Goal: Task Accomplishment & Management: Complete application form

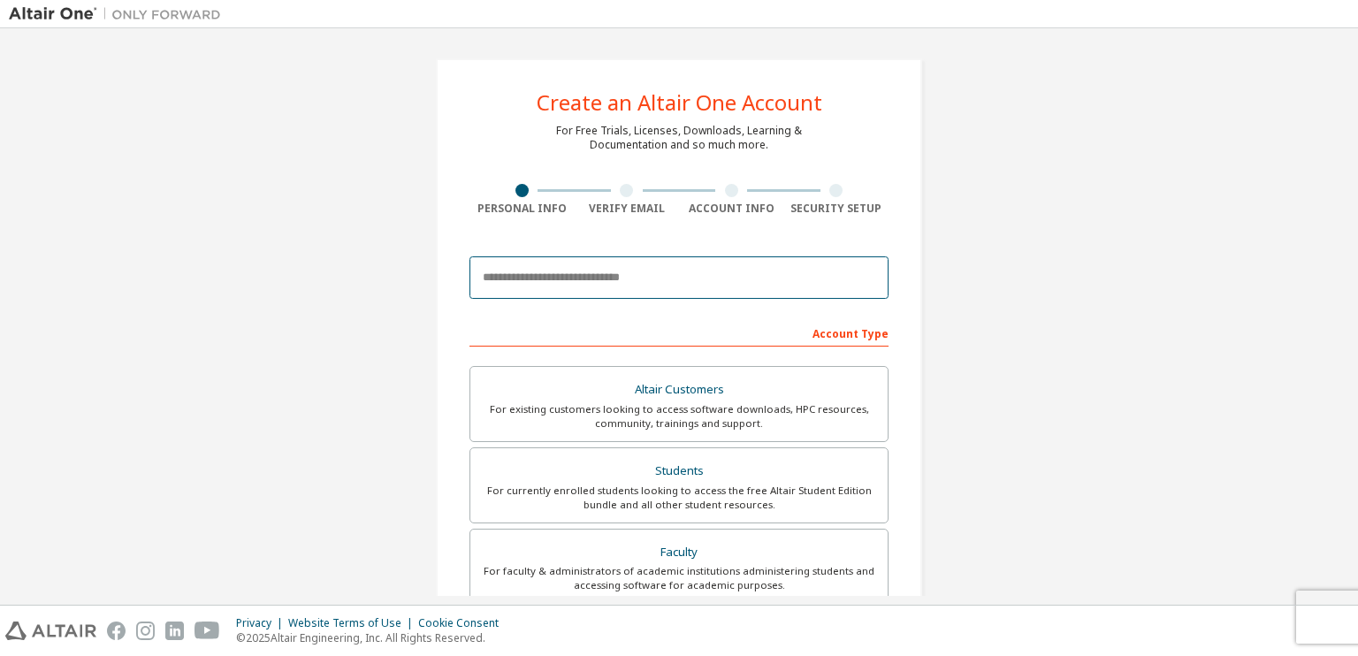
click at [571, 271] on input "email" at bounding box center [679, 277] width 419 height 42
type input "**********"
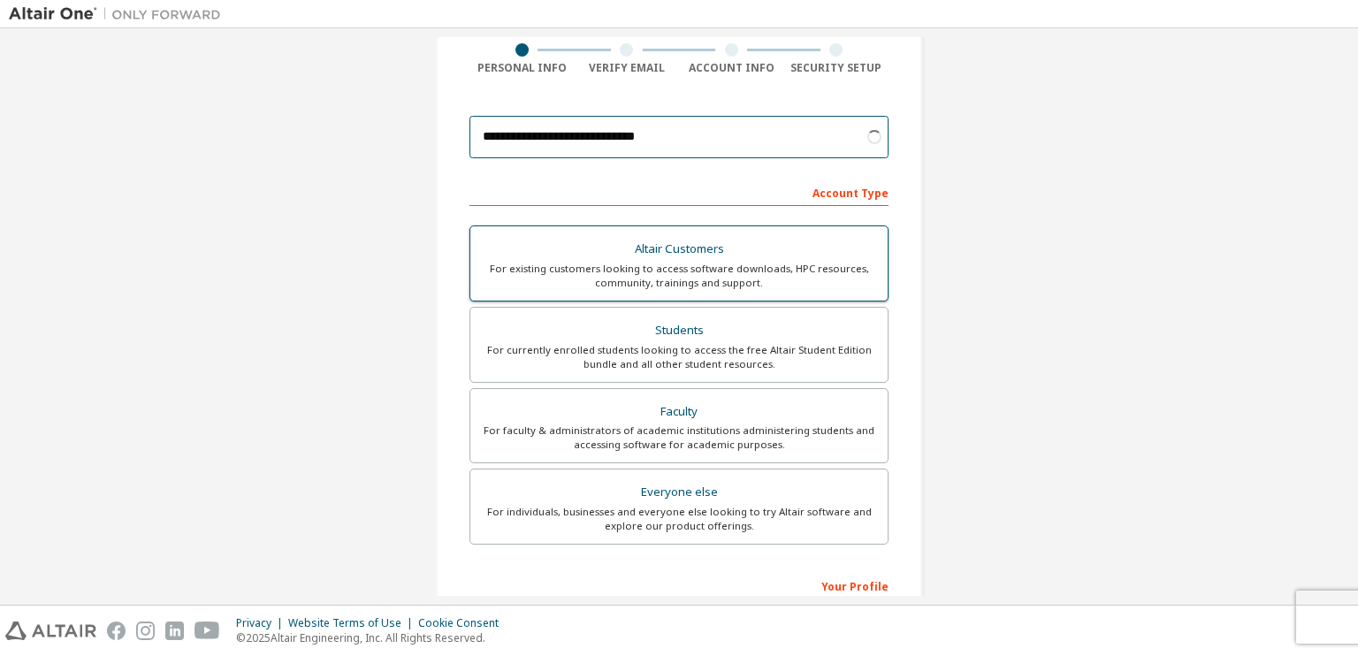
scroll to position [141, 0]
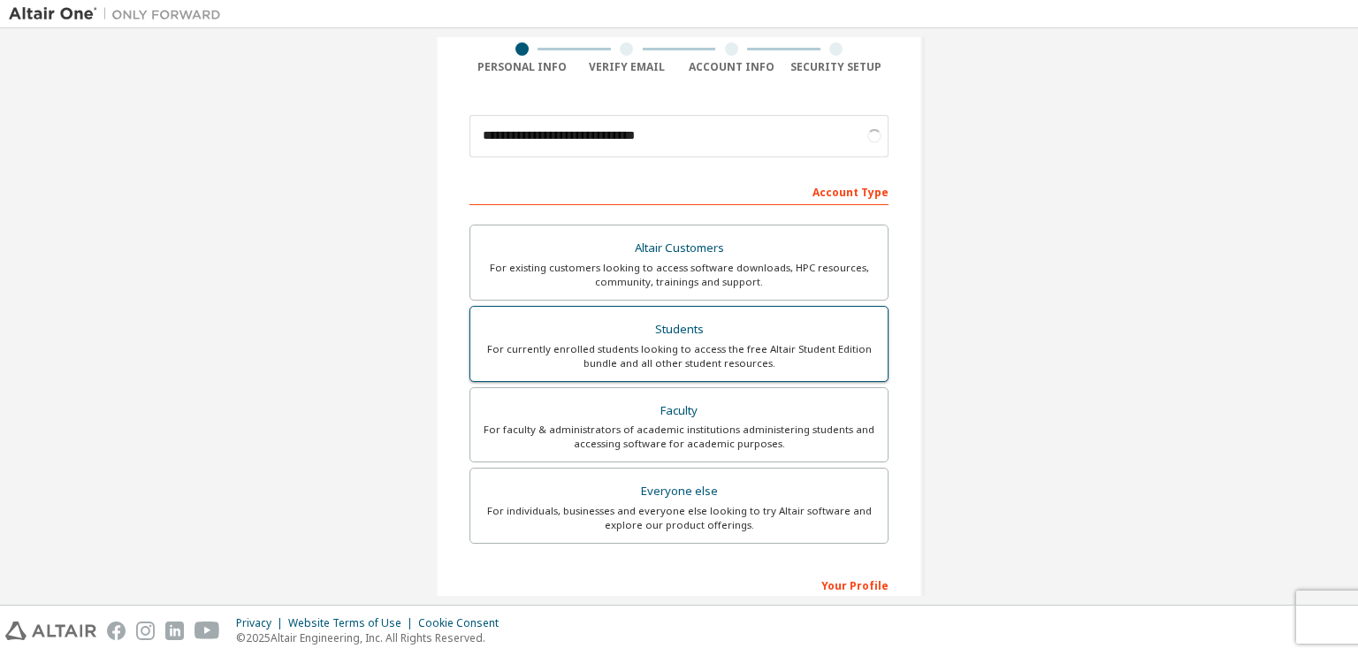
click at [659, 330] on div "Students" at bounding box center [679, 329] width 396 height 25
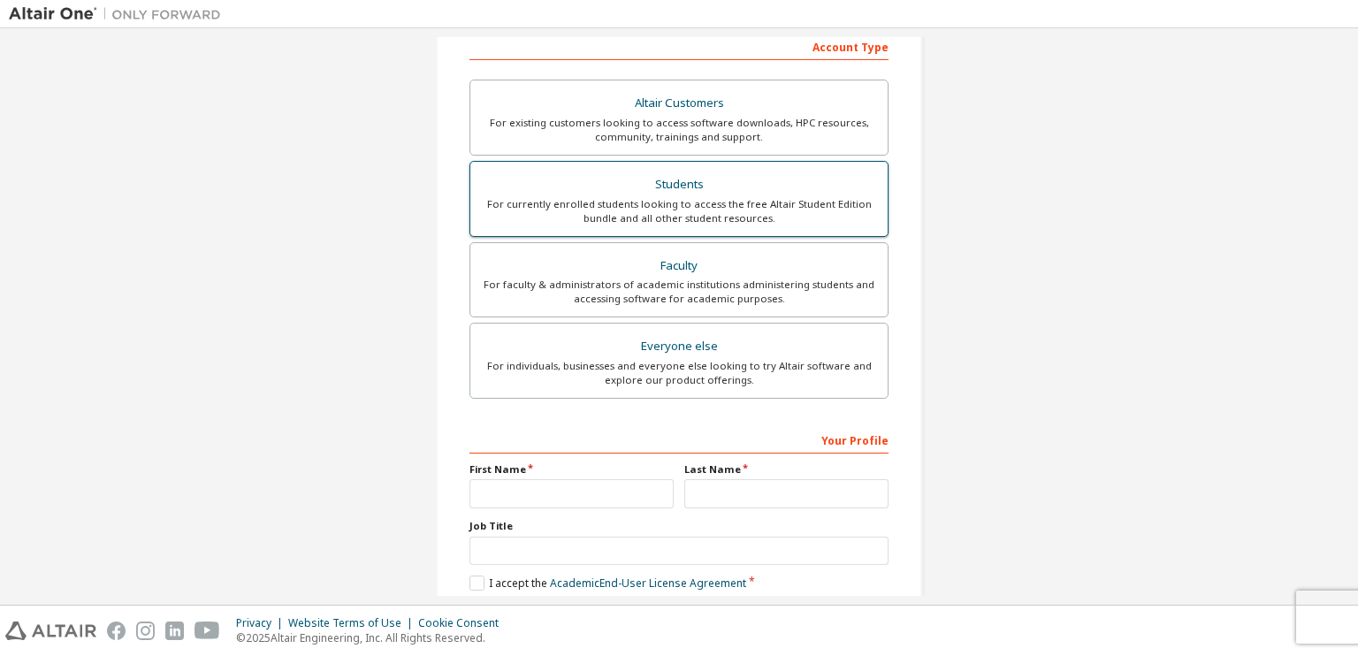
scroll to position [290, 0]
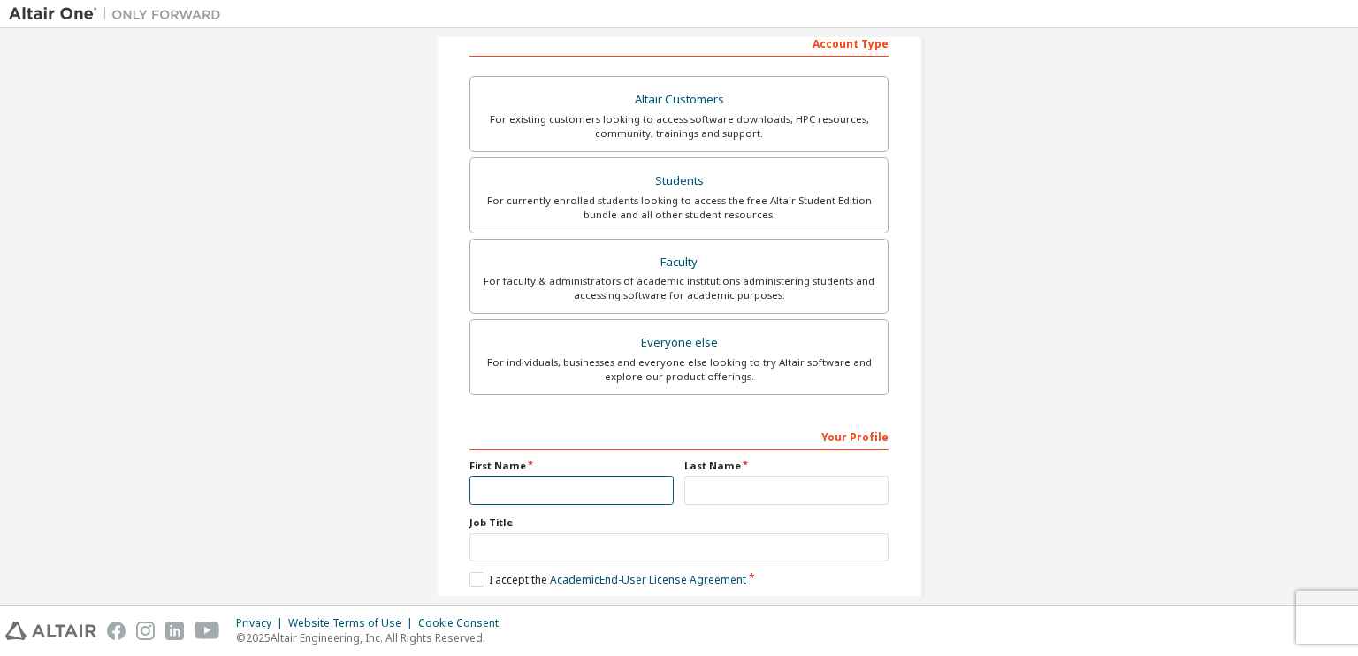
click at [555, 478] on input "text" at bounding box center [572, 490] width 204 height 29
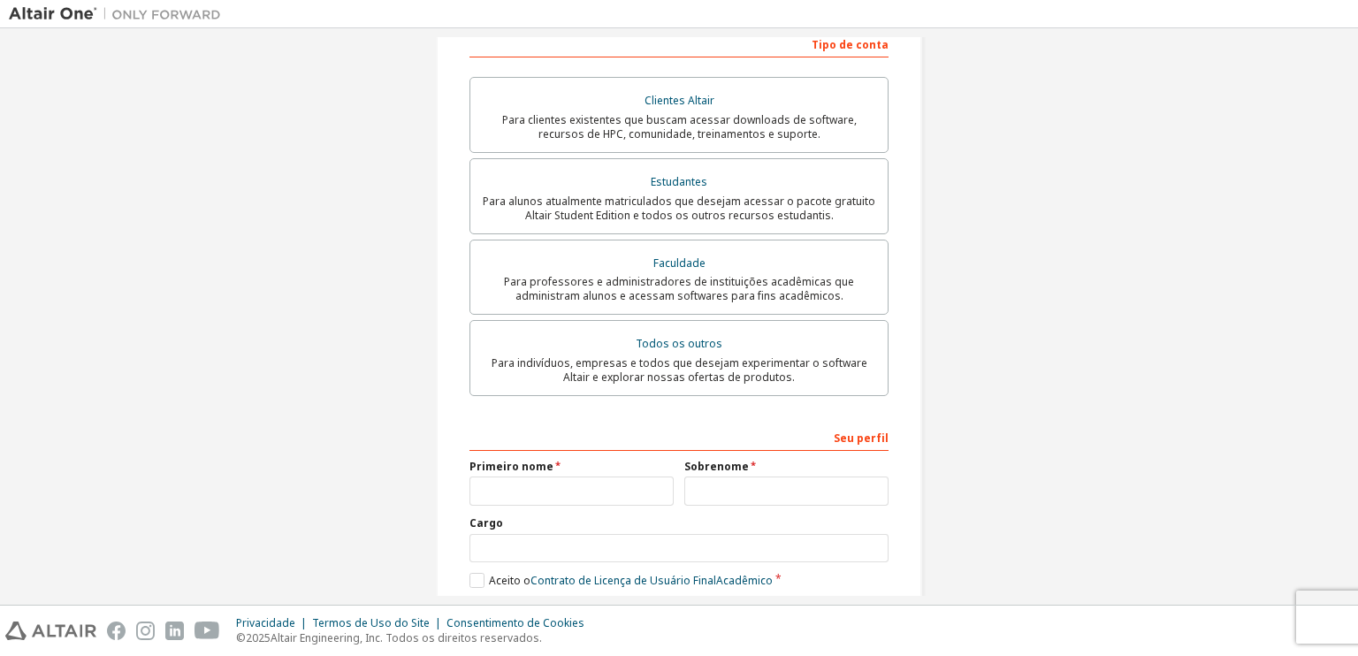
scroll to position [384, 0]
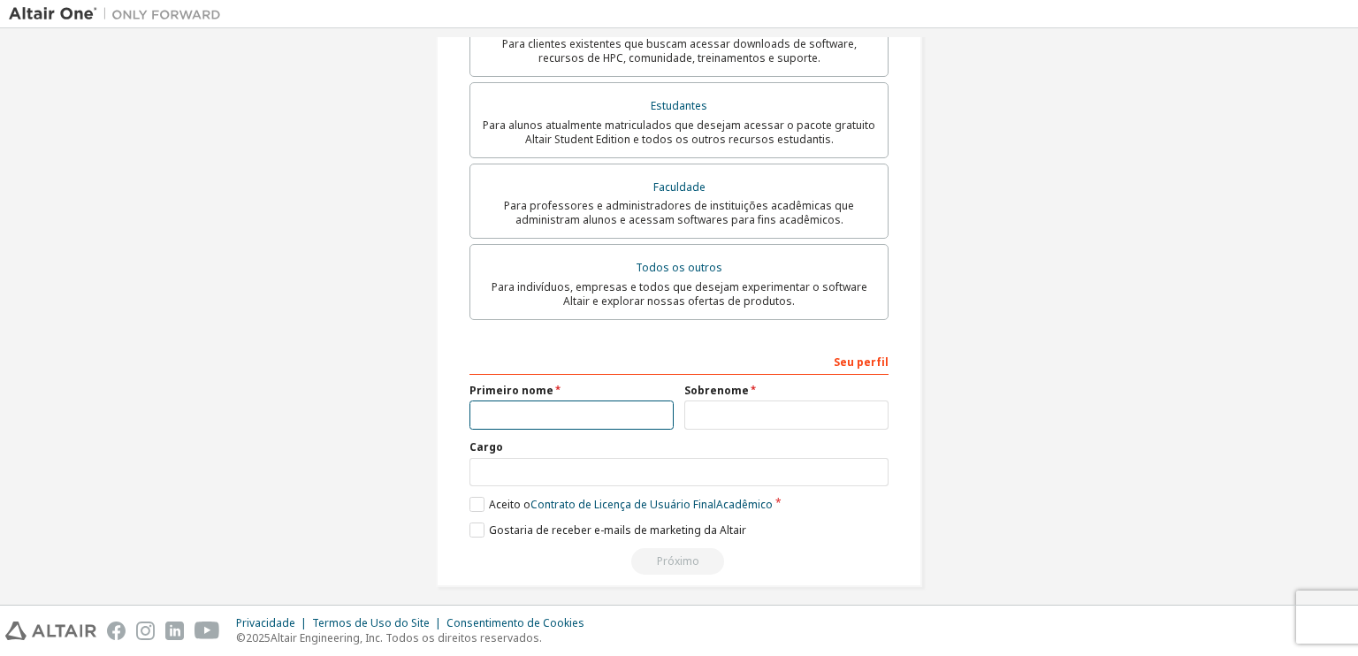
click at [532, 417] on input "text" at bounding box center [572, 415] width 204 height 29
type input "******"
click at [499, 469] on input "text" at bounding box center [679, 472] width 419 height 29
type input "*********"
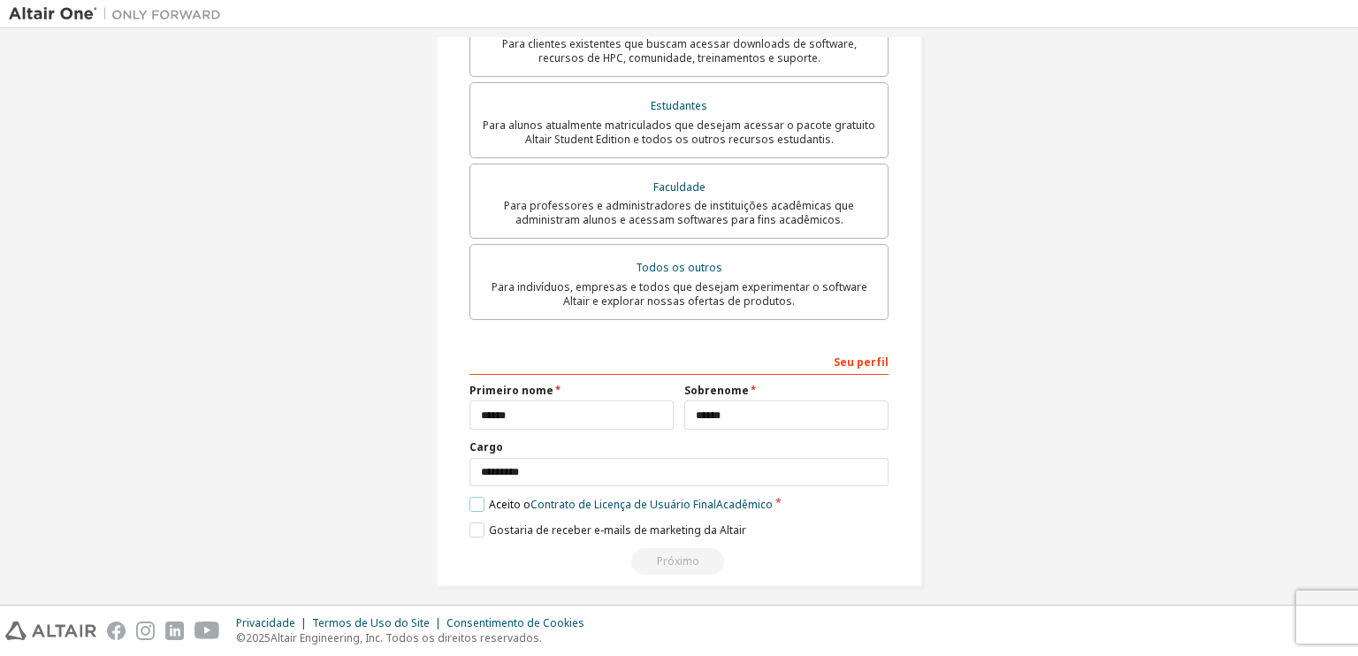
click at [481, 505] on label "Aceito o Contrato de Licença de Usuário Final Acadêmico" at bounding box center [621, 504] width 303 height 15
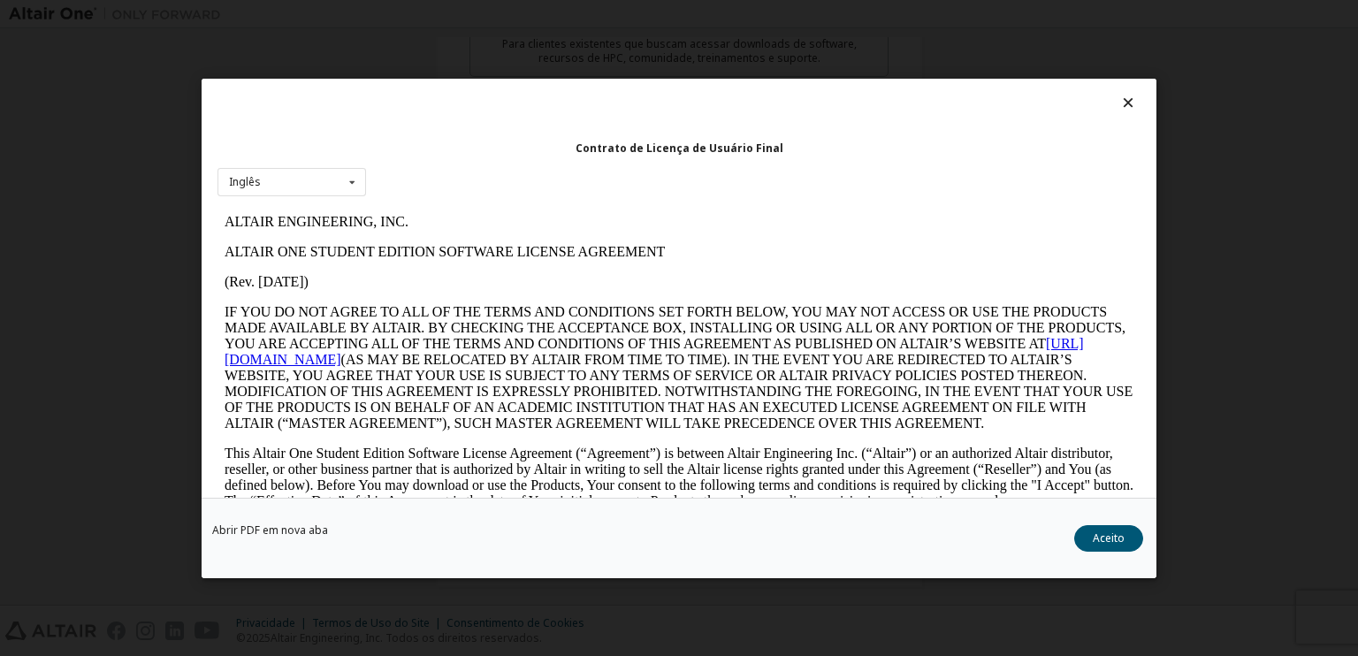
scroll to position [0, 0]
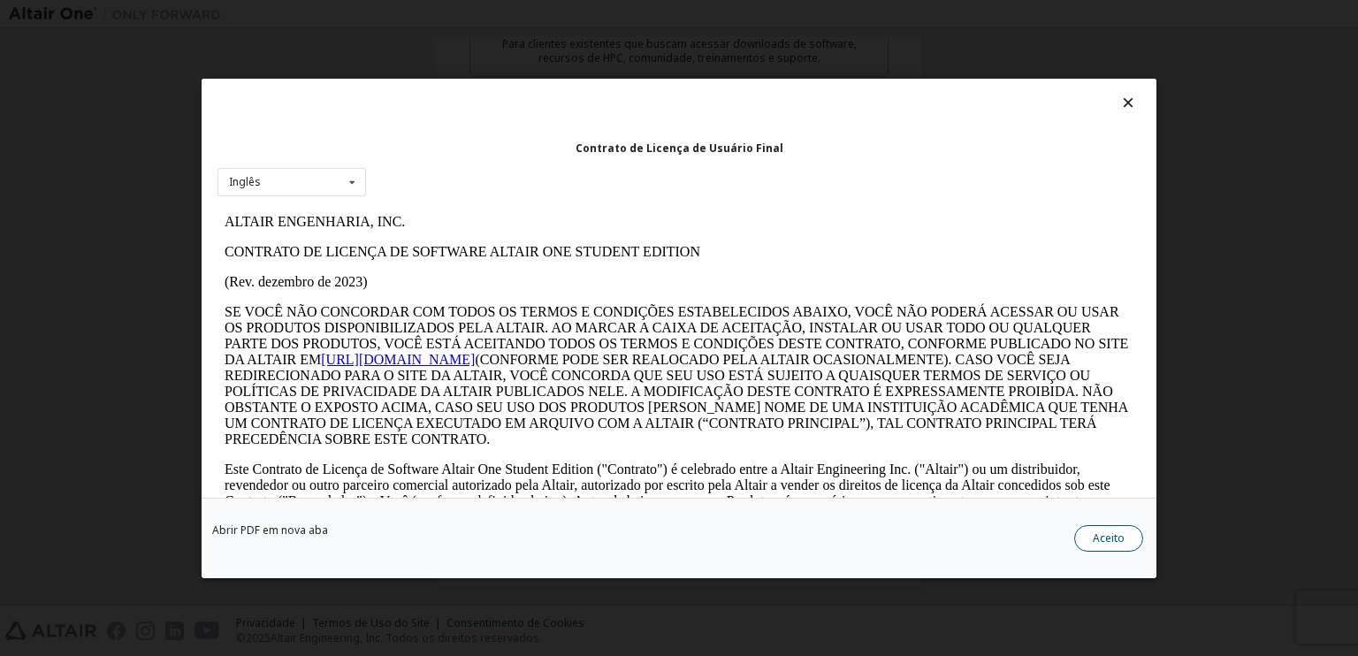
click at [1097, 548] on button "Aceito" at bounding box center [1109, 537] width 69 height 27
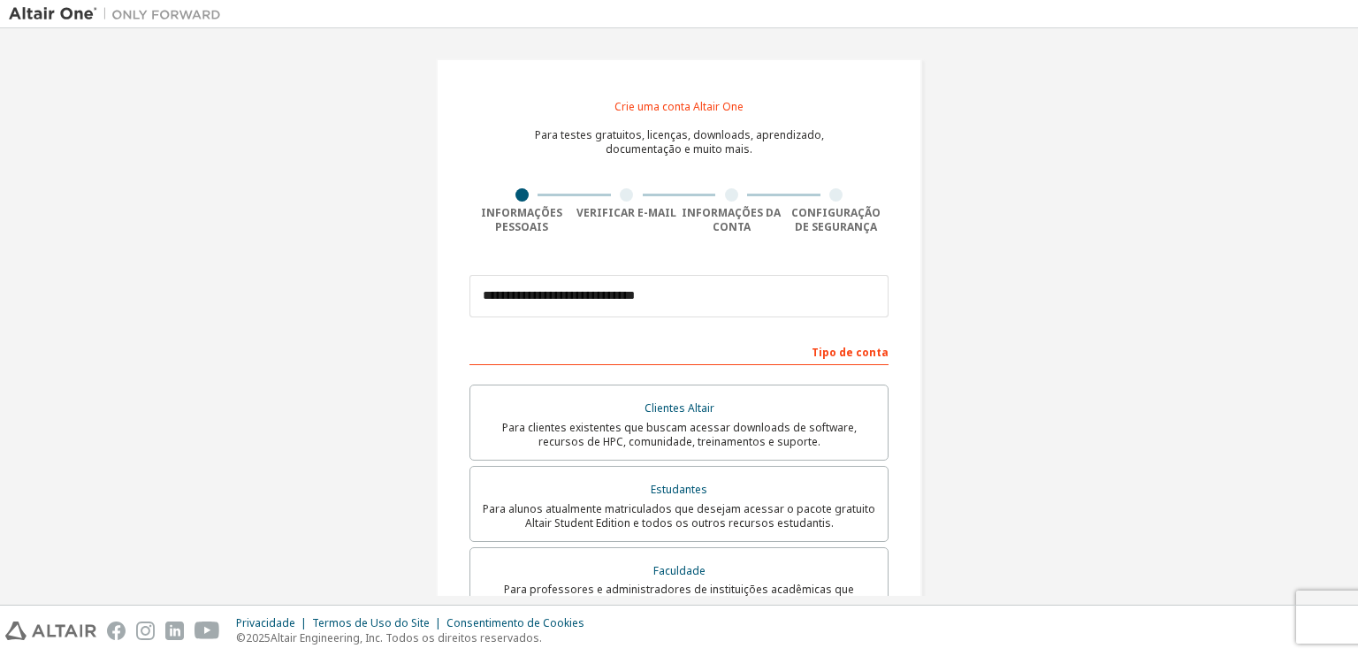
scroll to position [398, 0]
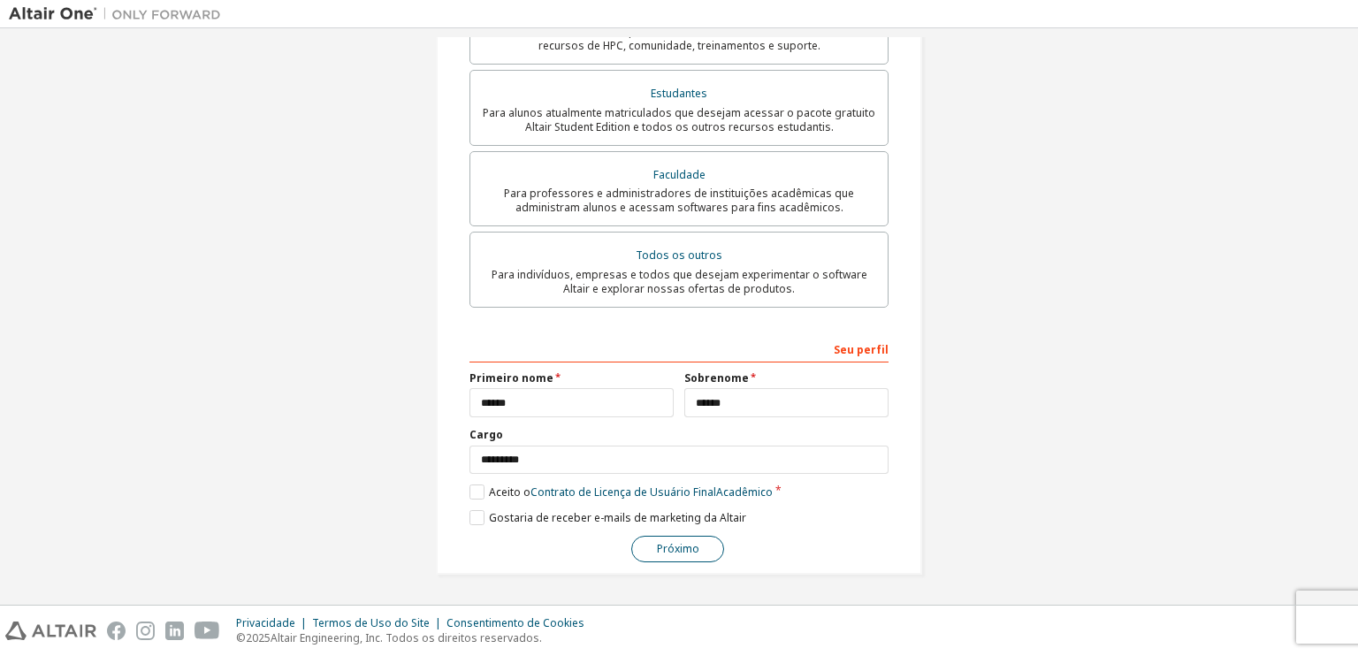
click at [650, 552] on button "Próximo" at bounding box center [677, 549] width 93 height 27
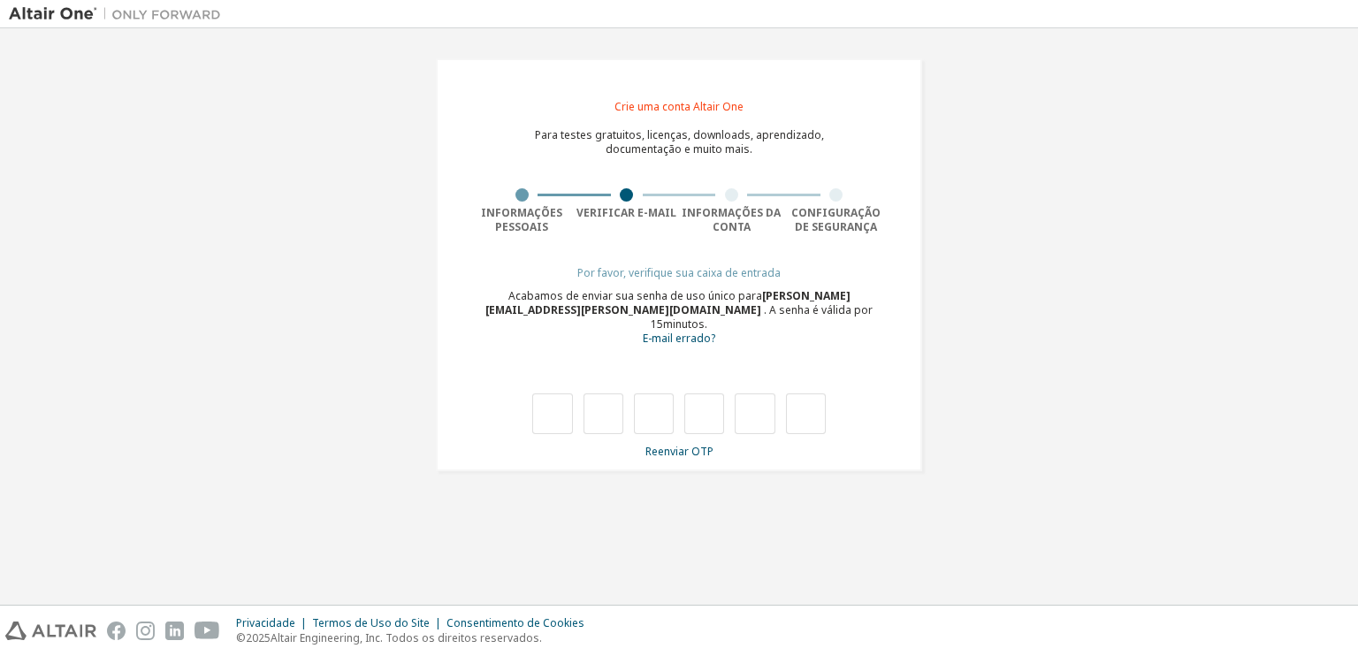
type input "*"
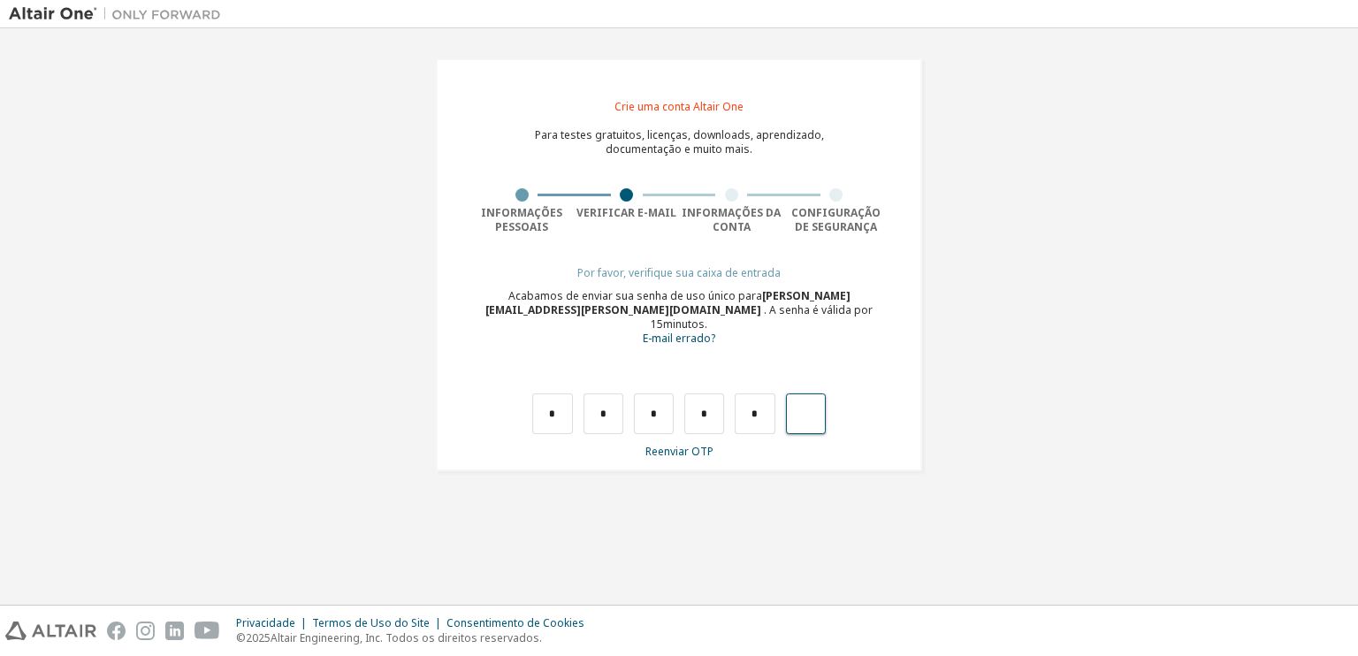
type input "*"
